Goal: Navigation & Orientation: Find specific page/section

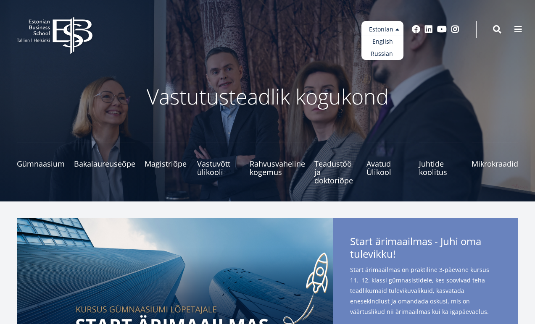
click at [394, 31] on ul "Estonian English Russian" at bounding box center [382, 40] width 42 height 39
click at [384, 40] on link "English" at bounding box center [382, 42] width 42 height 12
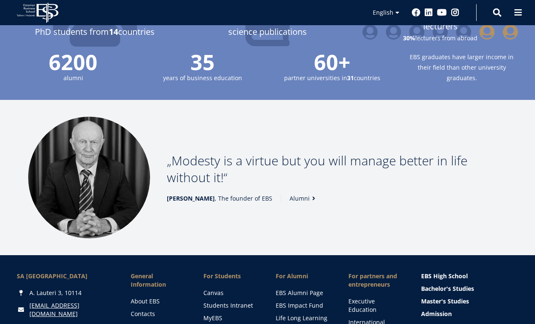
scroll to position [1010, 0]
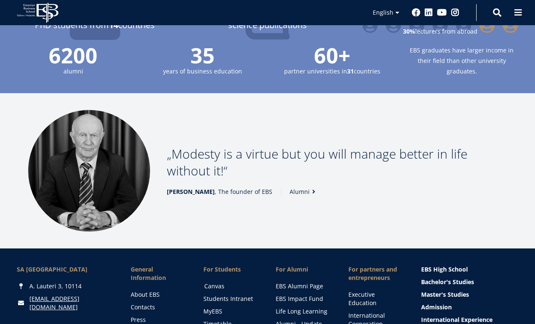
click at [215, 285] on link "Canvas" at bounding box center [232, 286] width 56 height 8
click at [295, 188] on link "Alumni" at bounding box center [304, 192] width 29 height 8
drag, startPoint x: 229, startPoint y: 116, endPoint x: 171, endPoint y: 98, distance: 59.9
click at [171, 146] on p "Modesty is a virtue but you will manage better in life without it!" at bounding box center [337, 163] width 340 height 34
click at [351, 45] on div "6200 alumni 35 years of business education 60+ partner universities in 31 count…" at bounding box center [259, 69] width 518 height 48
